Goal: Information Seeking & Learning: Learn about a topic

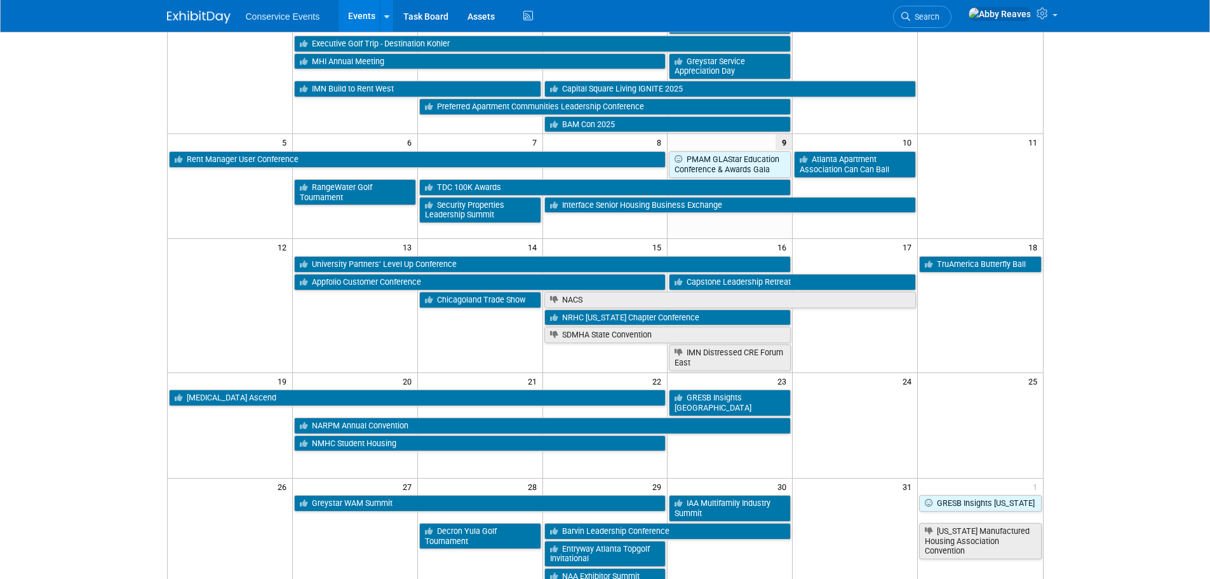
scroll to position [127, 0]
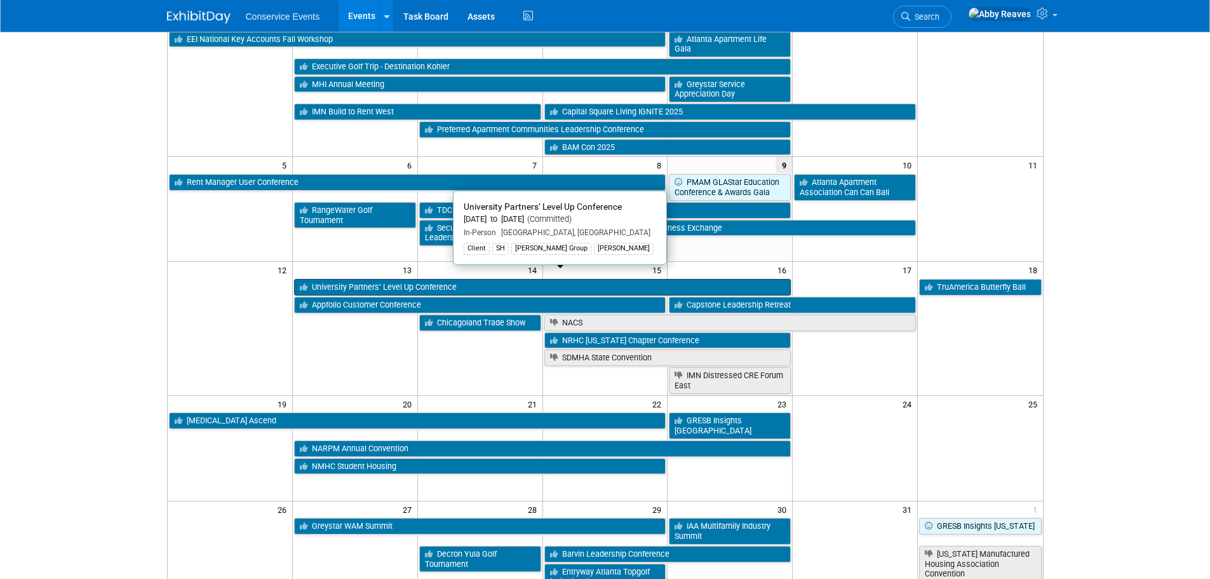
click at [394, 279] on link "University Partners’ Level Up Conference" at bounding box center [542, 287] width 497 height 17
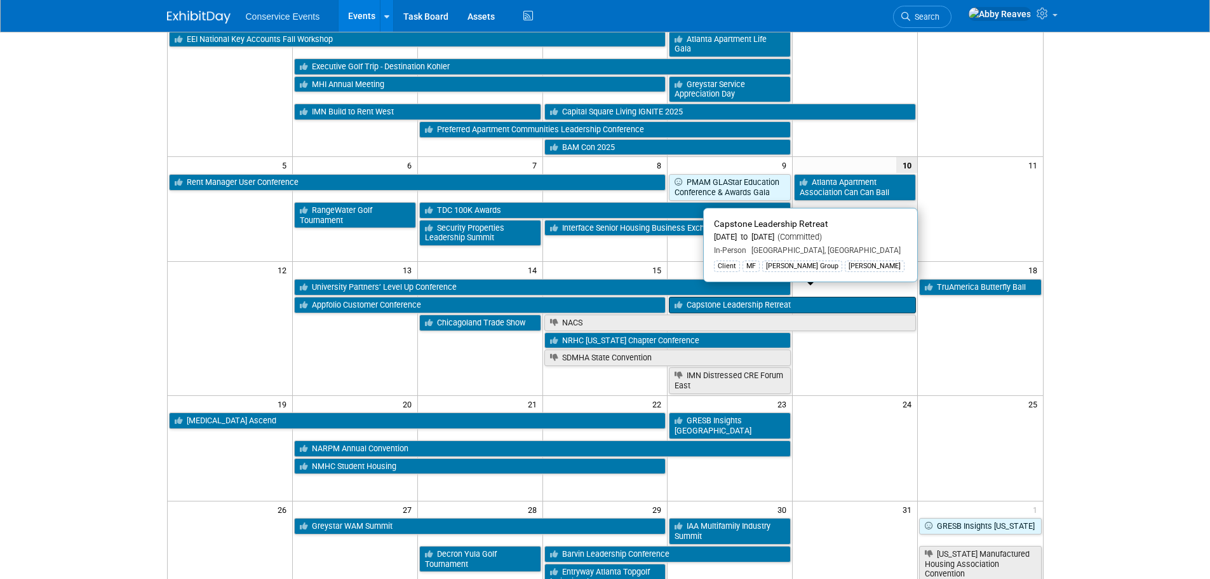
click at [857, 297] on link "Capstone Leadership Retreat" at bounding box center [792, 305] width 247 height 17
click at [776, 297] on link "Capstone Leadership Retreat" at bounding box center [792, 305] width 247 height 17
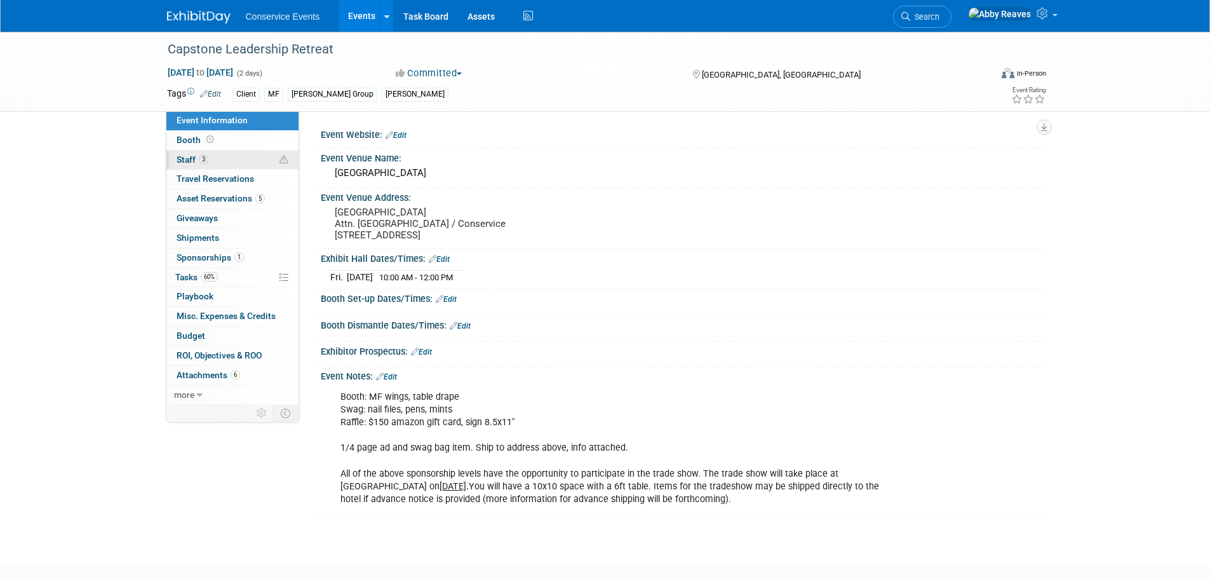
click at [231, 164] on link "3 Staff 3" at bounding box center [232, 160] width 132 height 19
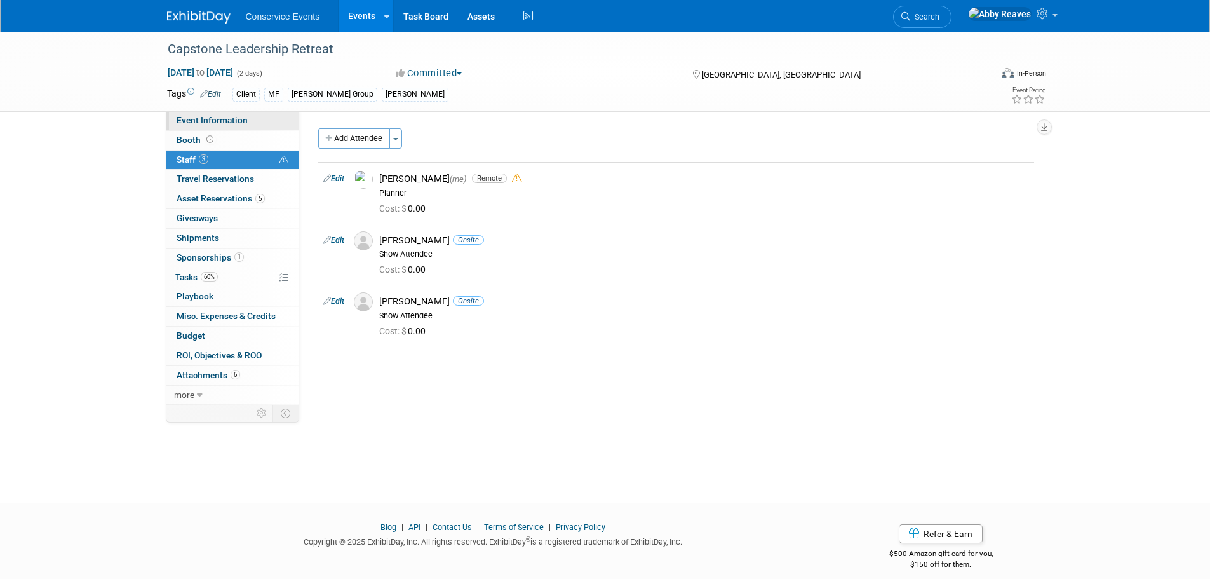
click at [238, 118] on span "Event Information" at bounding box center [212, 120] width 71 height 10
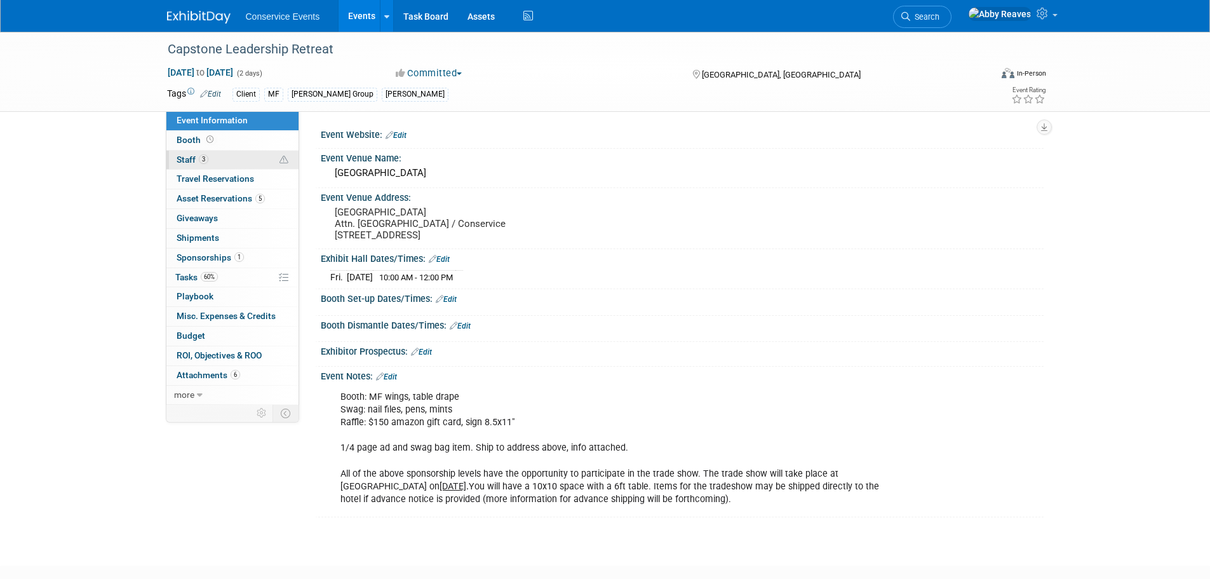
click at [202, 162] on span "3" at bounding box center [204, 159] width 10 height 10
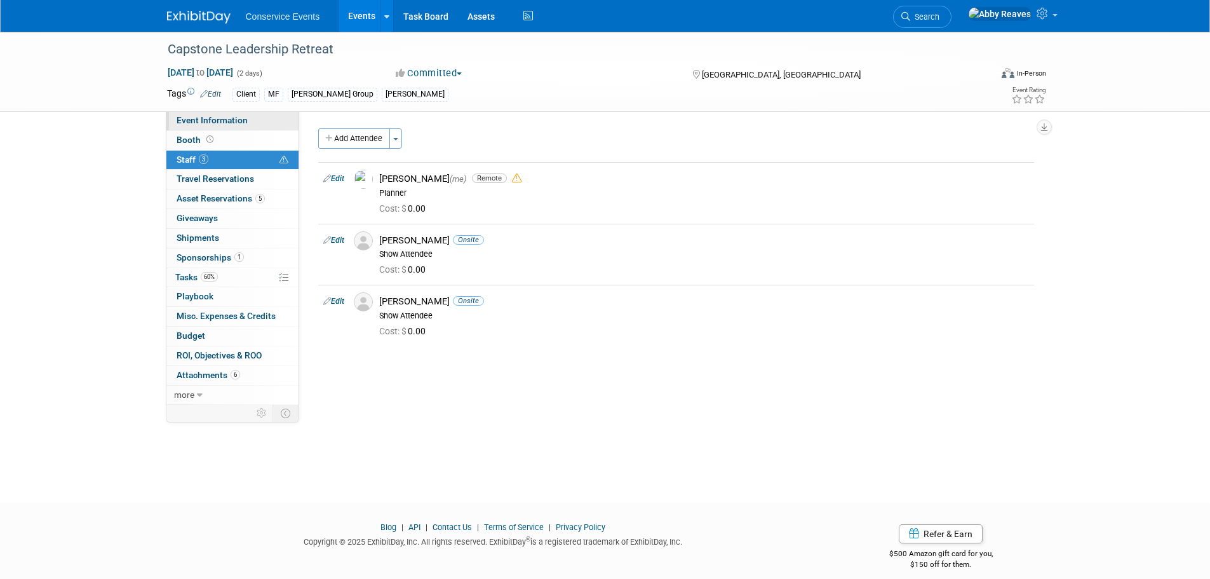
click at [212, 121] on span "Event Information" at bounding box center [212, 120] width 71 height 10
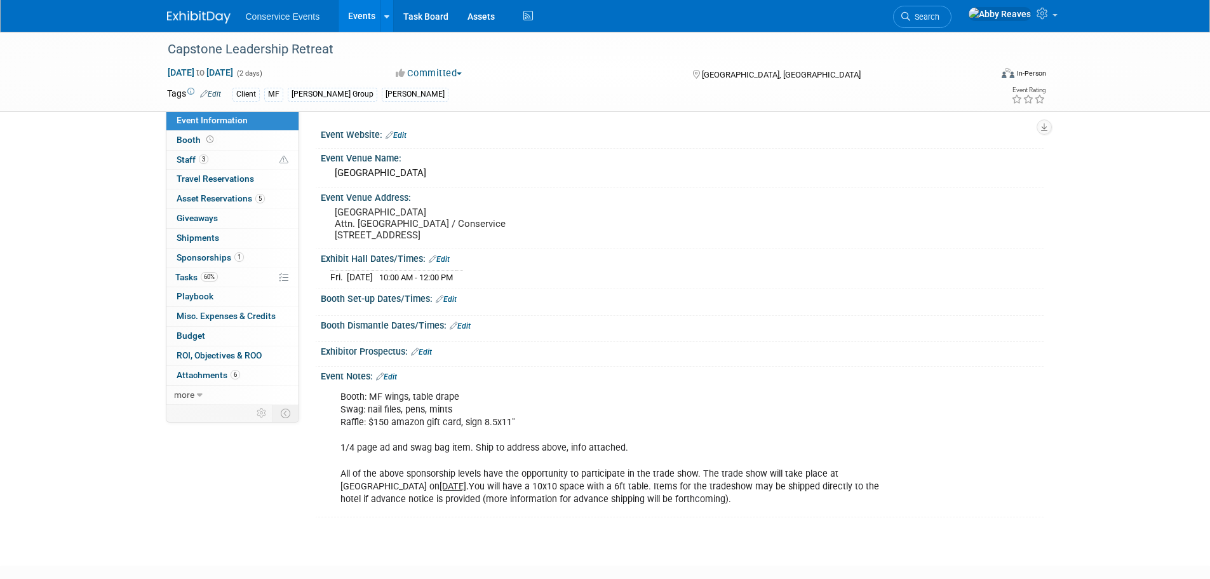
click at [357, 15] on link "Events" at bounding box center [362, 16] width 46 height 32
